Goal: Transaction & Acquisition: Download file/media

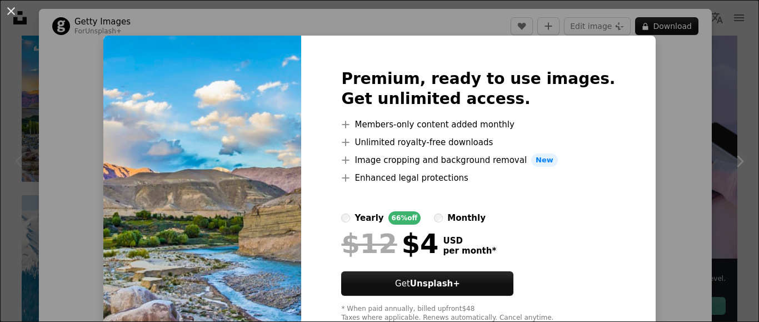
scroll to position [34, 0]
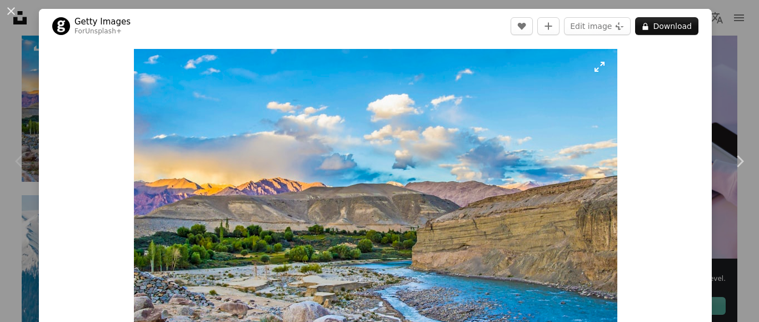
drag, startPoint x: 457, startPoint y: 205, endPoint x: 340, endPoint y: 204, distance: 116.7
click at [340, 204] on img "Zoom in on this image" at bounding box center [375, 210] width 483 height 322
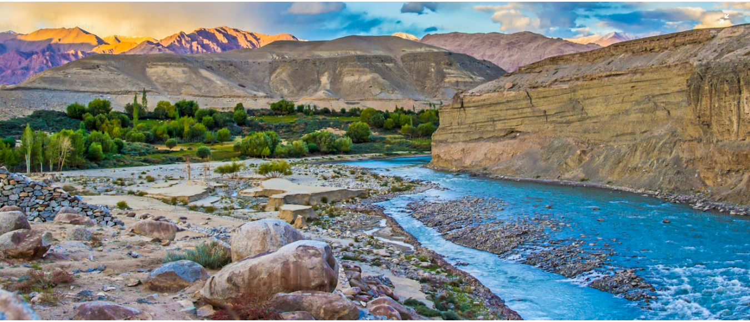
scroll to position [178, 0]
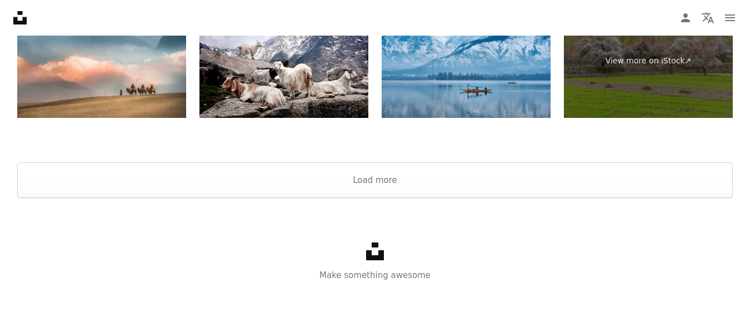
scroll to position [2163, 0]
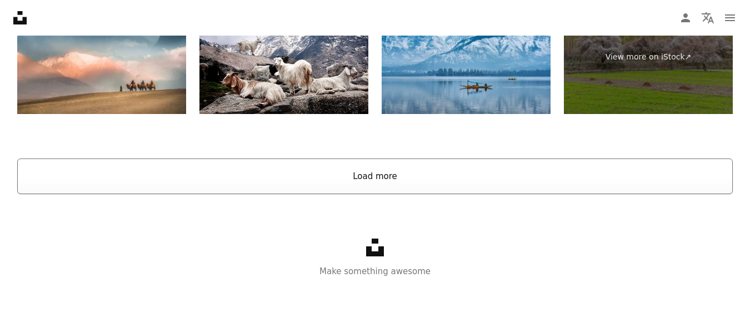
click at [383, 177] on button "Load more" at bounding box center [375, 176] width 716 height 36
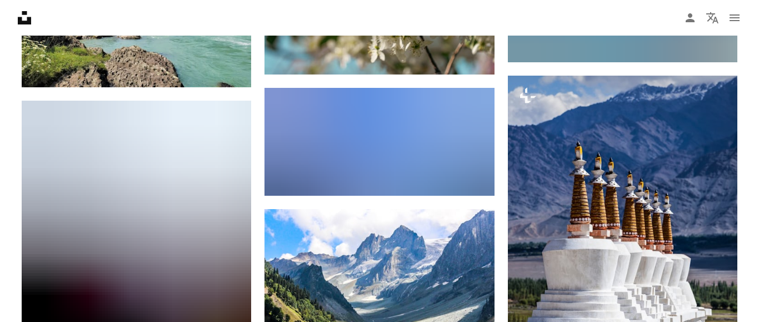
scroll to position [4497, 0]
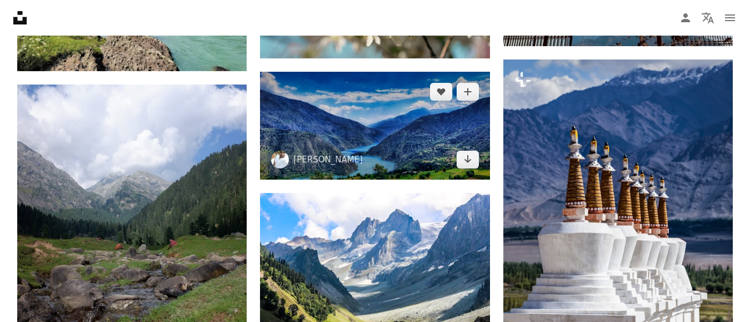
click at [329, 127] on img at bounding box center [374, 126] width 229 height 108
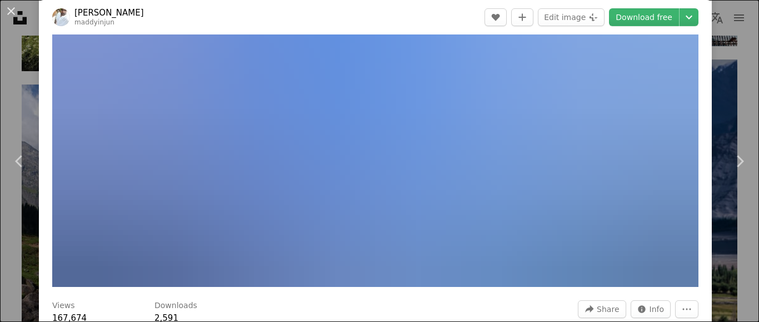
scroll to position [56, 0]
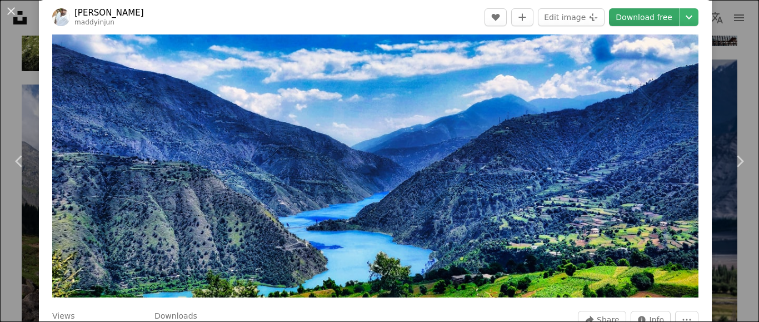
click at [655, 23] on link "Download free" at bounding box center [644, 17] width 70 height 18
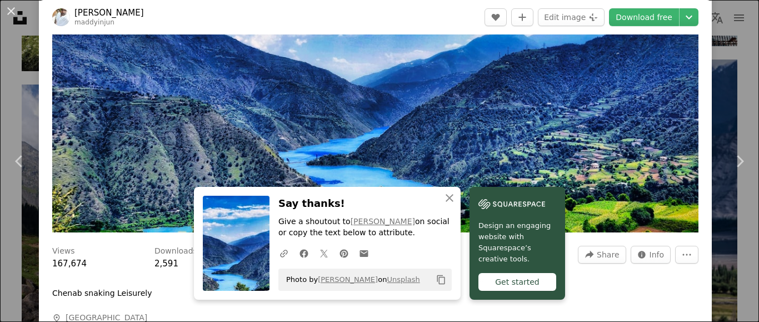
scroll to position [111, 0]
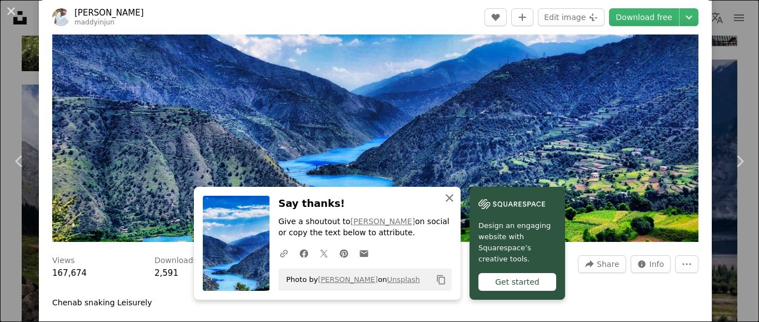
drag, startPoint x: 531, startPoint y: 92, endPoint x: 449, endPoint y: 198, distance: 133.8
click at [449, 198] on icon "button" at bounding box center [450, 198] width 8 height 8
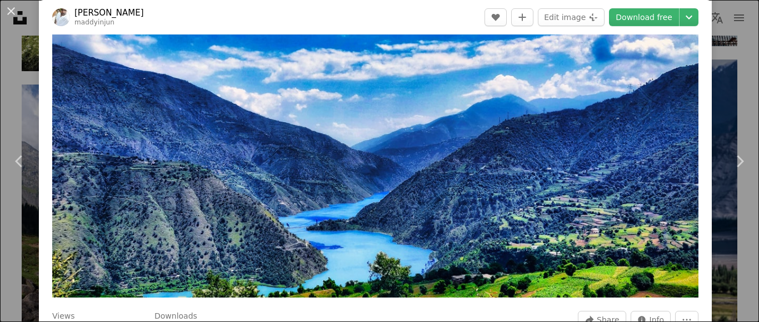
scroll to position [0, 0]
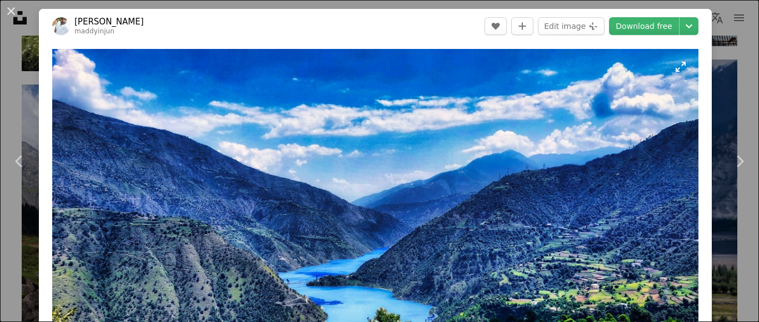
click at [679, 64] on img "Zoom in on this image" at bounding box center [375, 201] width 646 height 304
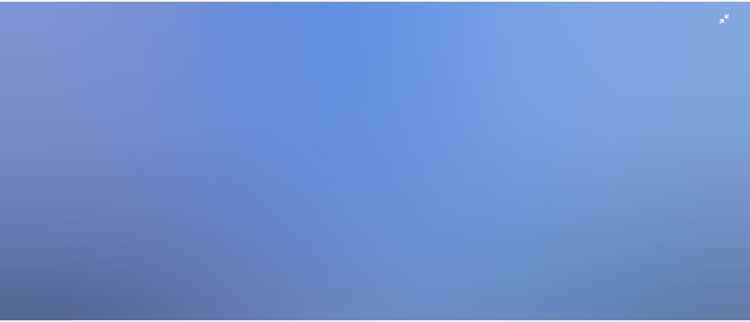
scroll to position [30, 0]
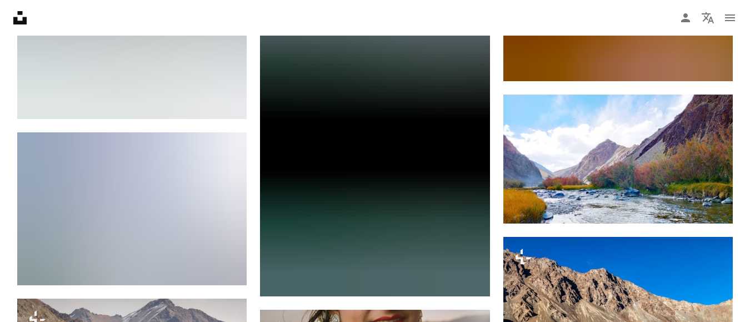
scroll to position [7146, 0]
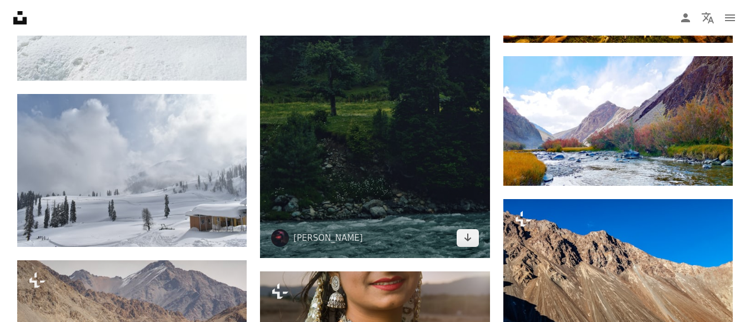
click at [390, 116] on img at bounding box center [374, 53] width 229 height 408
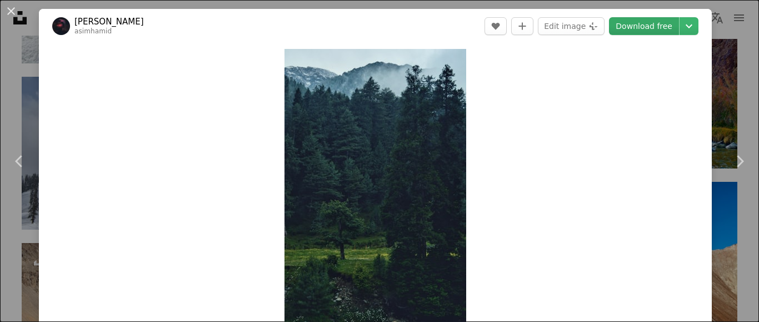
click at [631, 31] on link "Download free" at bounding box center [644, 26] width 70 height 18
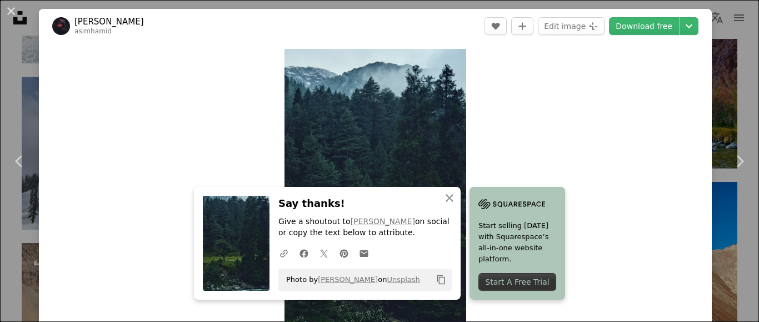
drag, startPoint x: 250, startPoint y: 286, endPoint x: 58, endPoint y: 302, distance: 192.3
click at [58, 302] on div "Zoom in" at bounding box center [375, 210] width 673 height 334
click at [652, 116] on div "Zoom in" at bounding box center [375, 210] width 673 height 334
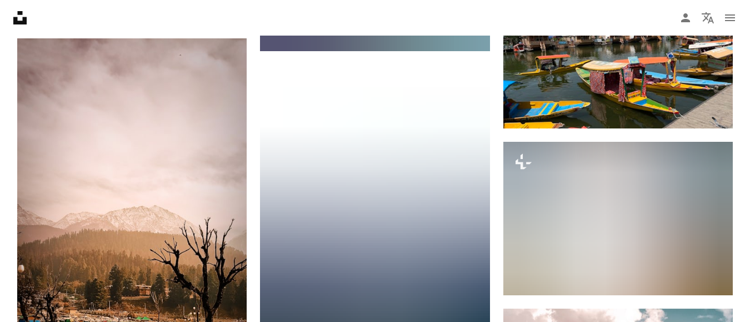
scroll to position [9774, 0]
